Goal: Task Accomplishment & Management: Manage account settings

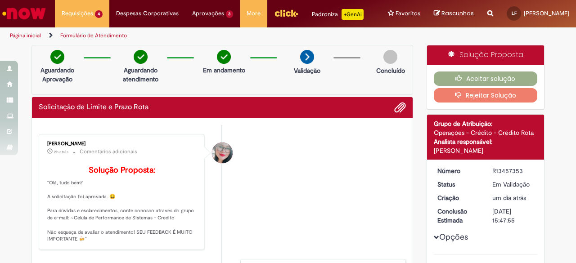
scroll to position [44, 0]
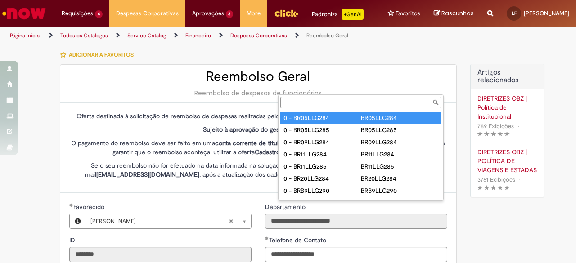
select select "*"
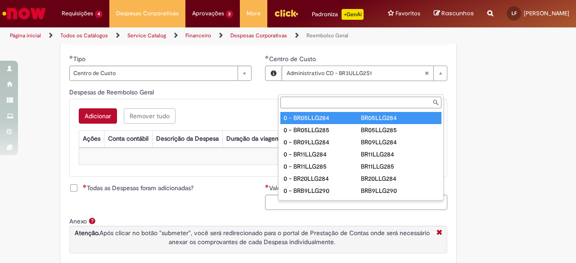
type input "**********"
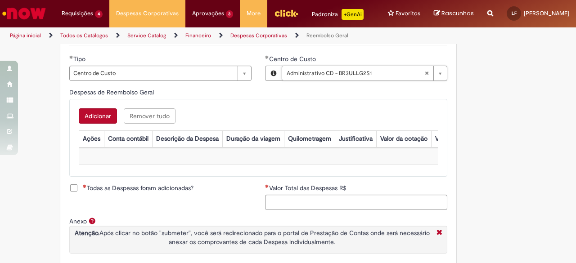
scroll to position [0, 93]
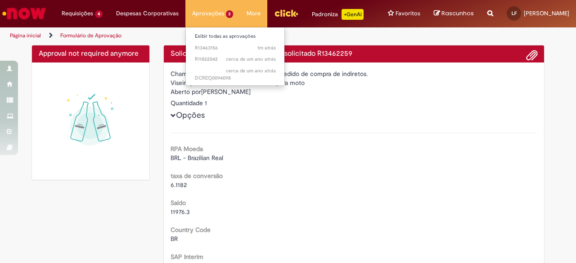
click at [188, 31] on li "Exibir todas as aprovações" at bounding box center [235, 36] width 99 height 12
click at [209, 47] on span "1m atrás 1m atrás R13463156" at bounding box center [235, 48] width 81 height 7
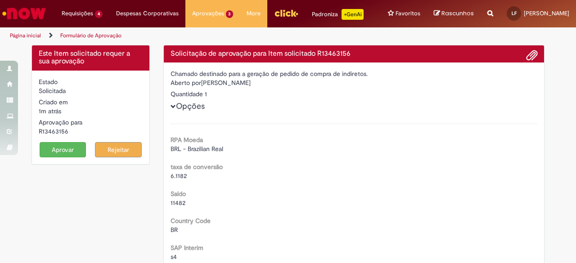
click at [52, 157] on button "Aprovar" at bounding box center [63, 149] width 47 height 15
